Goal: Task Accomplishment & Management: Manage account settings

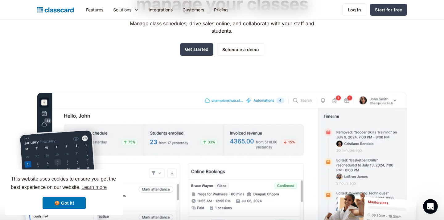
scroll to position [79, 0]
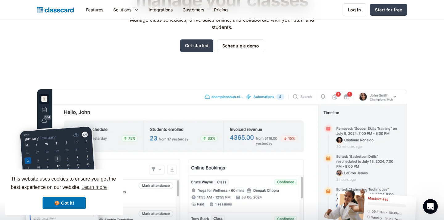
click at [358, 1] on div "Features Resources Blog The latest industry news, updates and info. Customer st…" at bounding box center [222, 10] width 444 height 20
click at [357, 6] on link "Log in" at bounding box center [354, 9] width 24 height 13
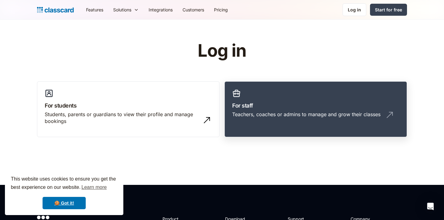
click at [329, 113] on div "Teachers, coaches or admins to manage and grow their classes" at bounding box center [306, 114] width 148 height 7
